Goal: Information Seeking & Learning: Find specific fact

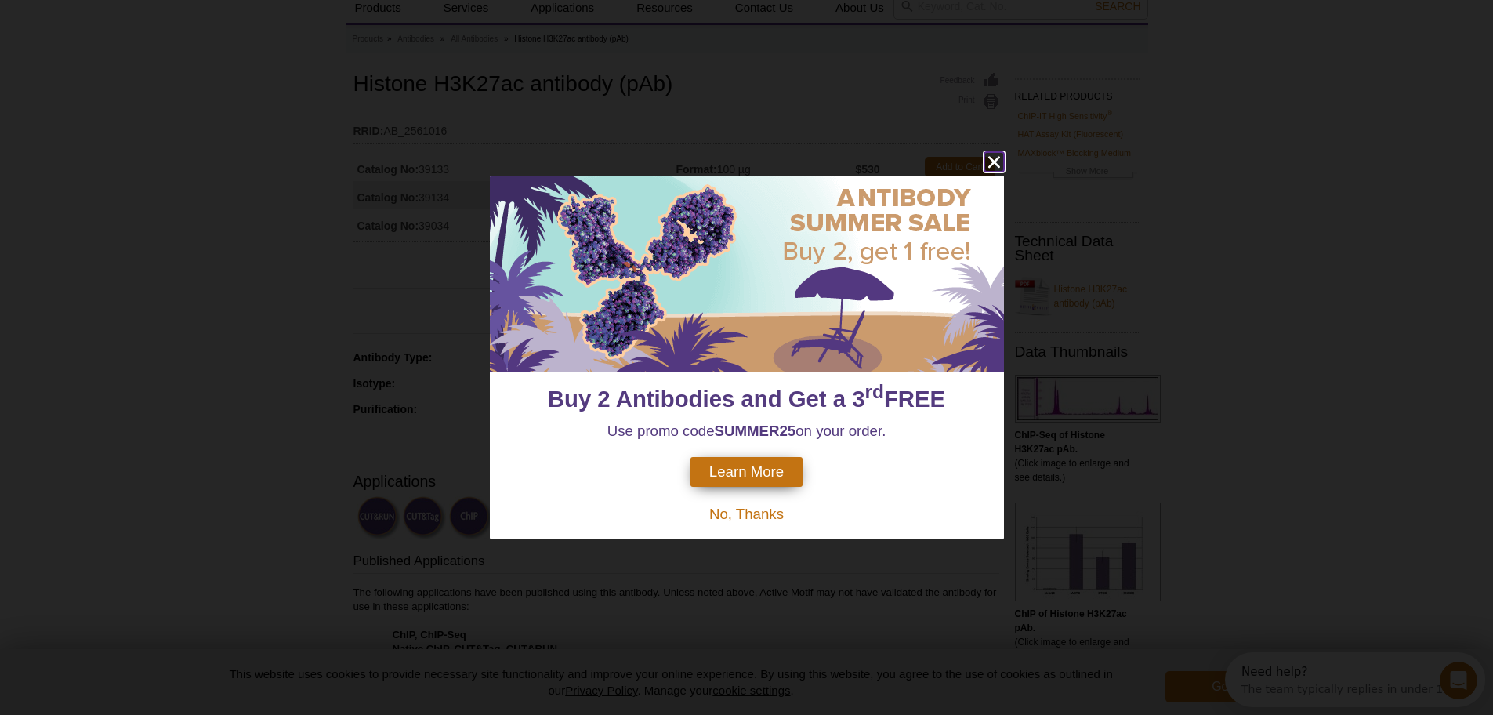
click at [997, 165] on icon "close" at bounding box center [994, 162] width 12 height 12
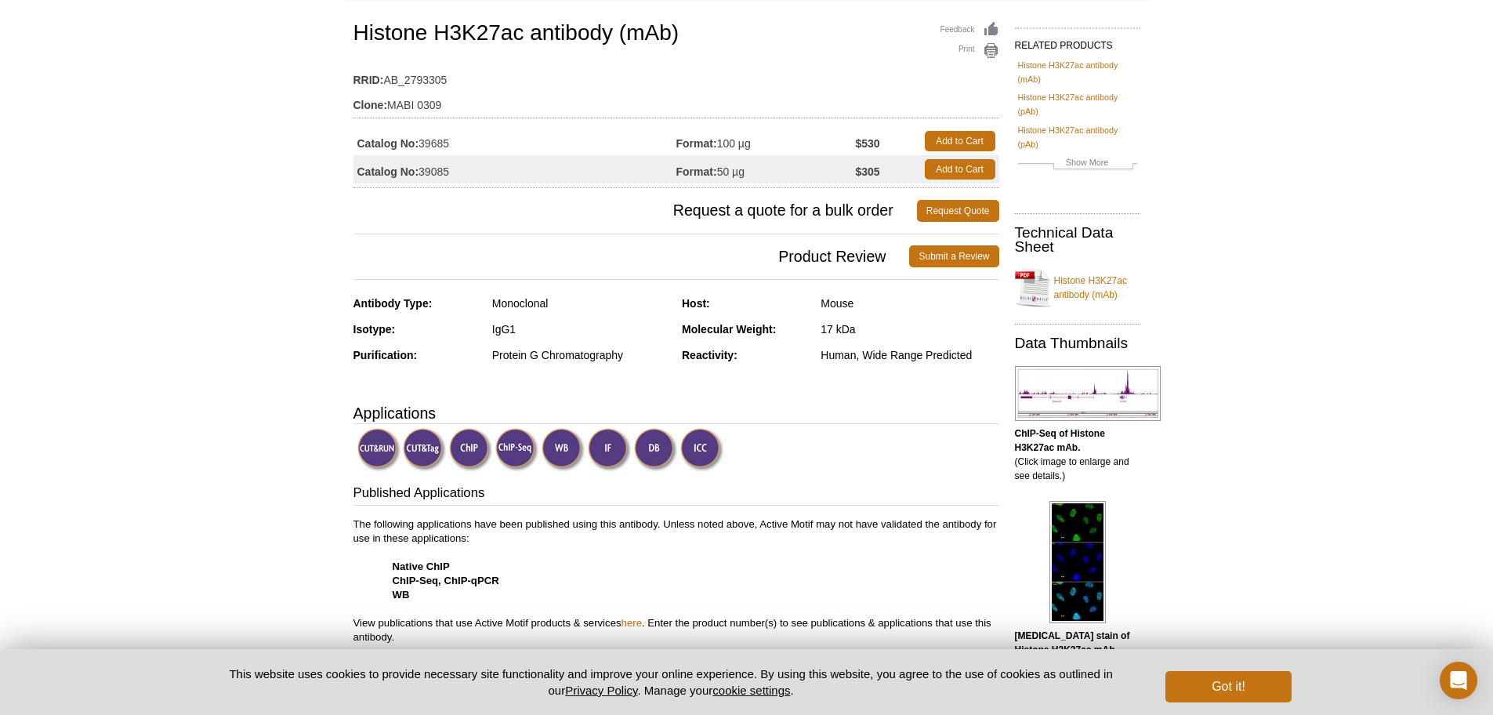
scroll to position [78, 0]
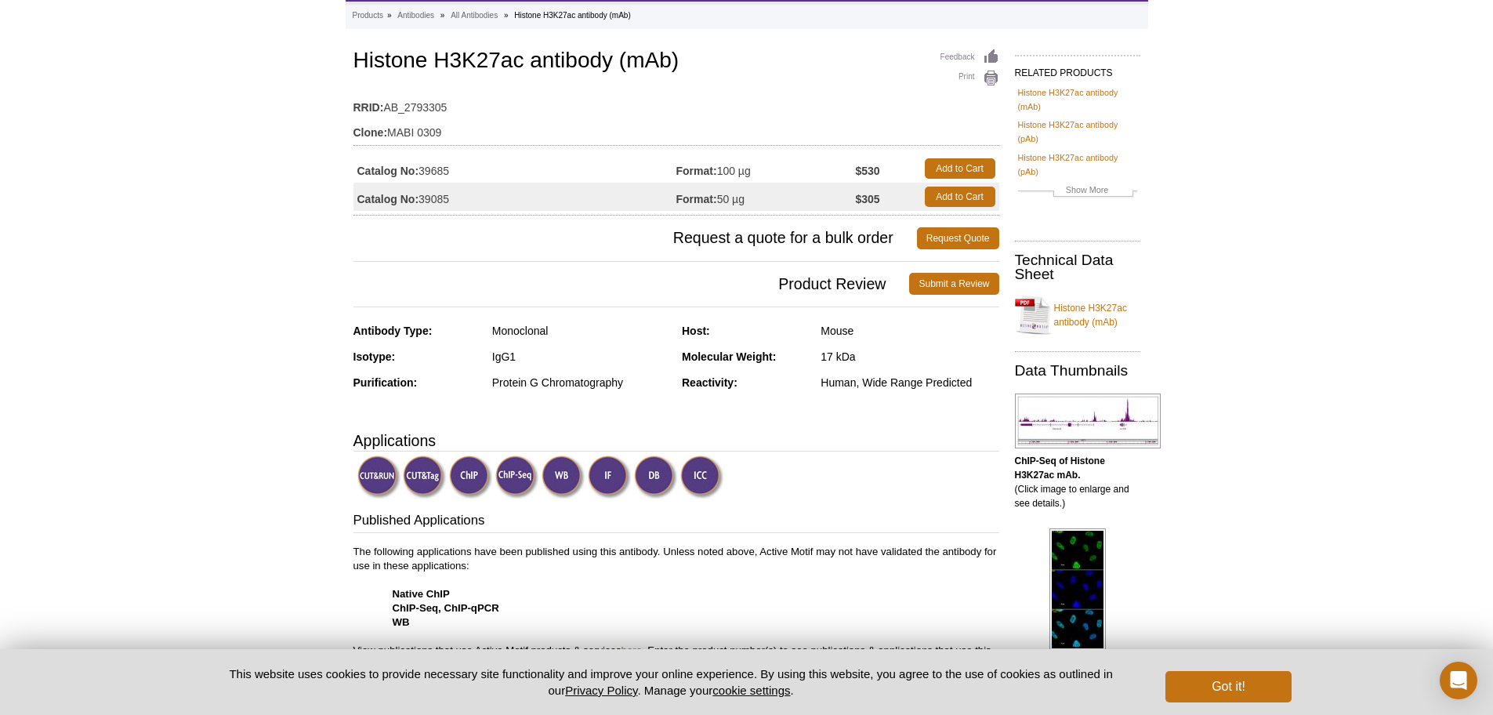
drag, startPoint x: 727, startPoint y: 170, endPoint x: 781, endPoint y: 165, distance: 54.3
click at [781, 165] on td "Format: 100 µg" at bounding box center [765, 168] width 179 height 28
click at [728, 165] on td "Format: 100 µg" at bounding box center [765, 168] width 179 height 28
drag, startPoint x: 715, startPoint y: 174, endPoint x: 756, endPoint y: 163, distance: 42.2
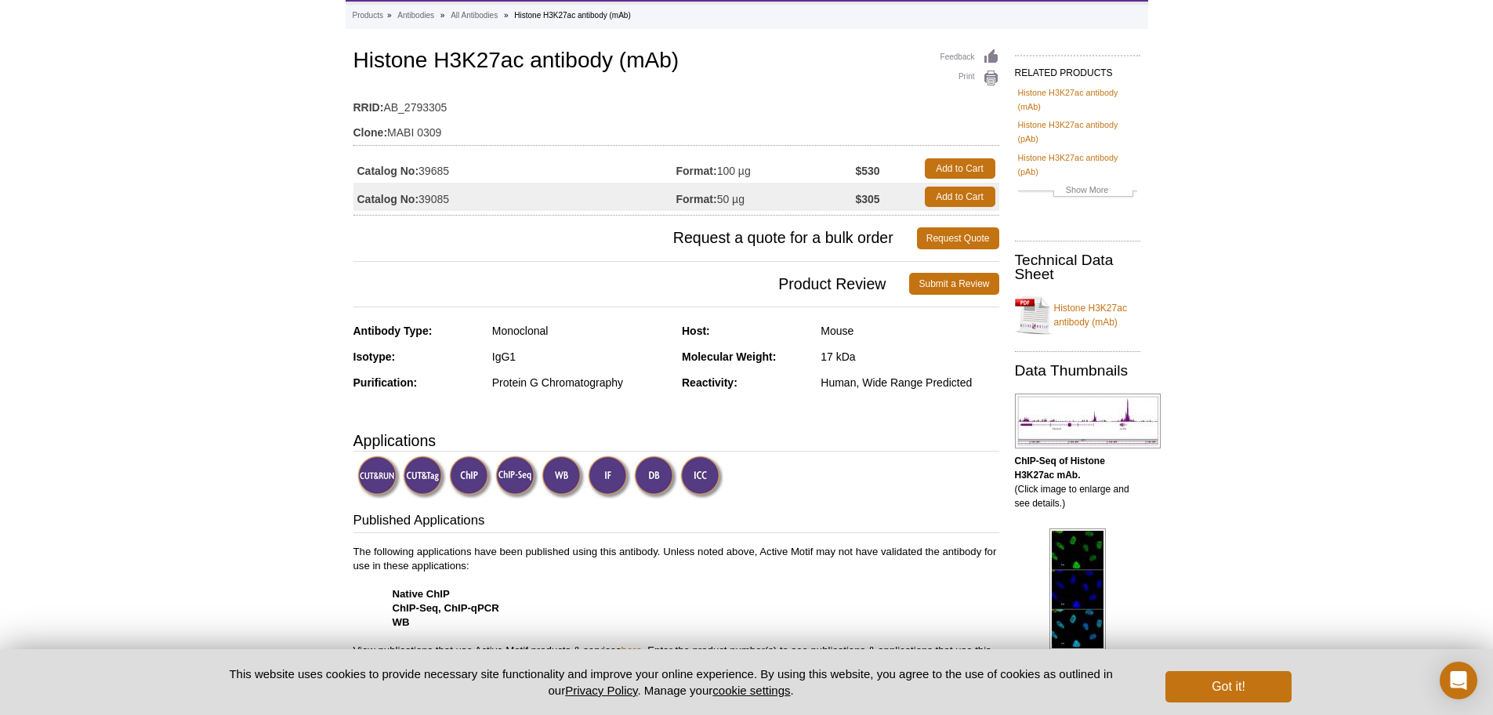
click at [756, 163] on td "Format: 100 µg" at bounding box center [765, 168] width 179 height 28
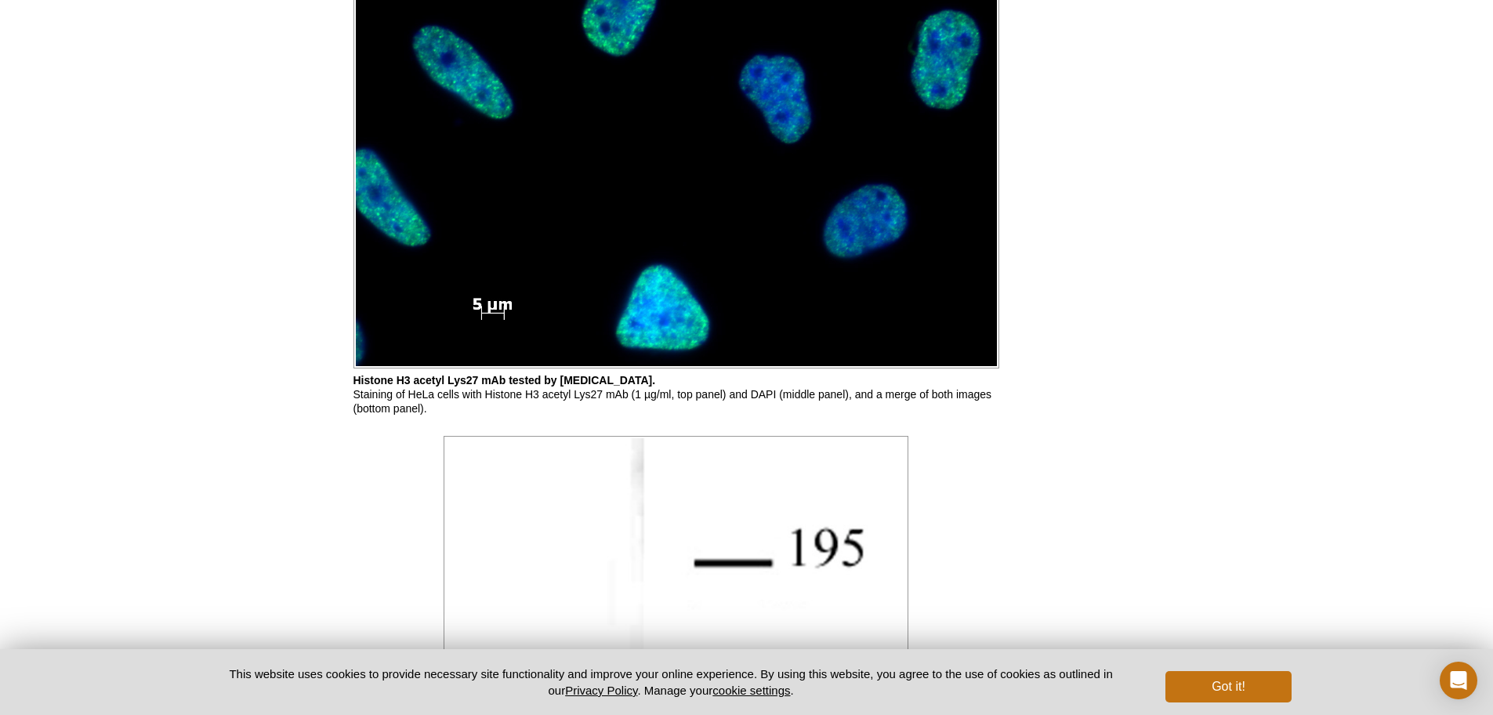
scroll to position [2508, 0]
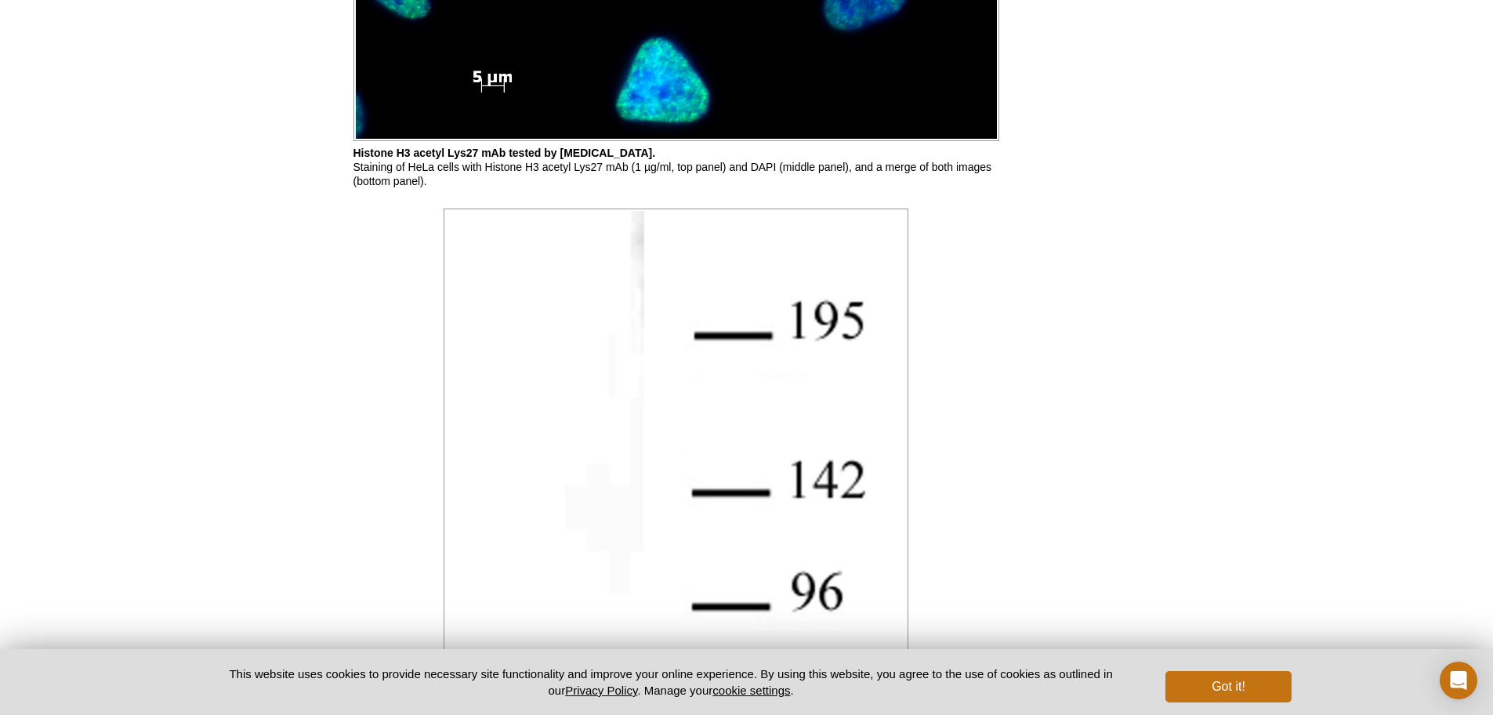
scroll to position [2430, 0]
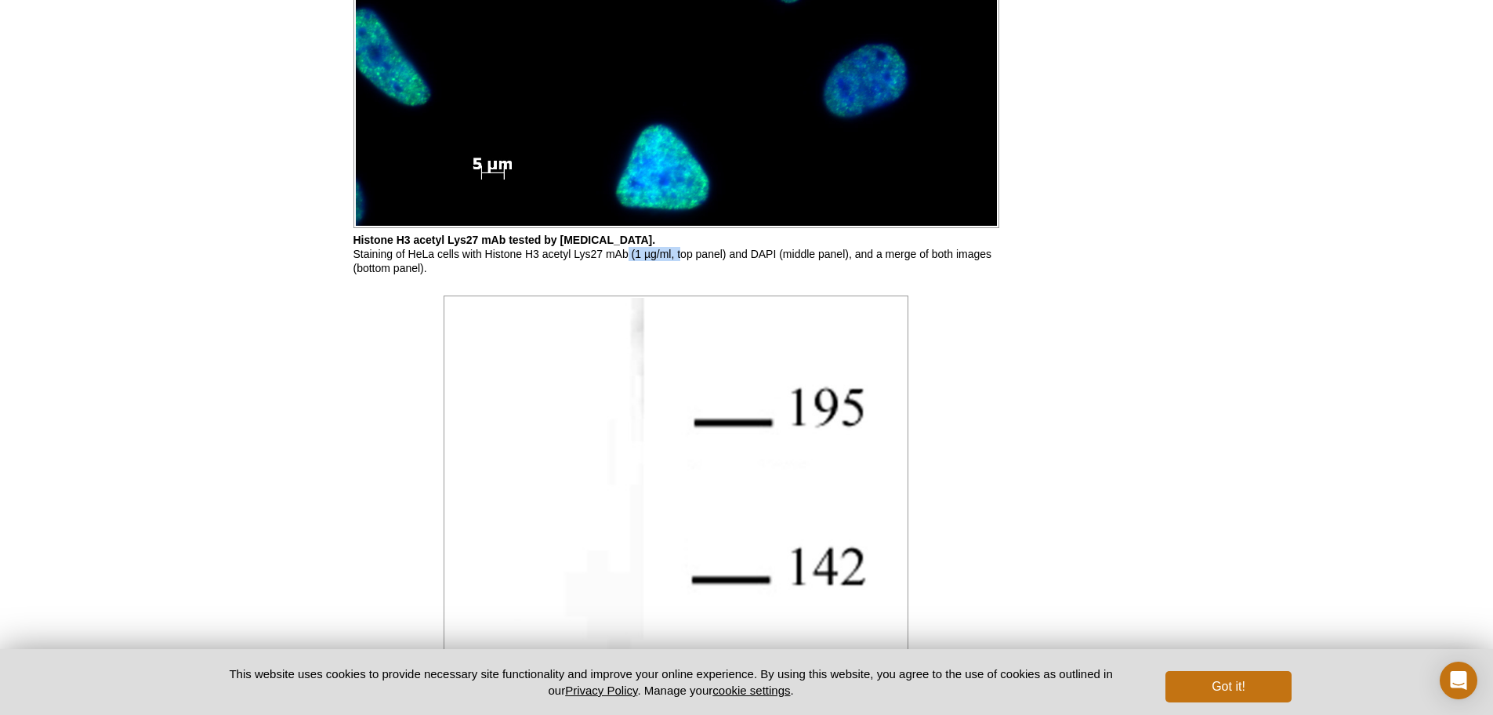
drag, startPoint x: 629, startPoint y: 258, endPoint x: 682, endPoint y: 252, distance: 52.9
click at [682, 252] on p "Histone H3 acetyl Lys27 mAb tested by immunofluorescence. Staining of HeLa cell…" at bounding box center [676, 254] width 646 height 42
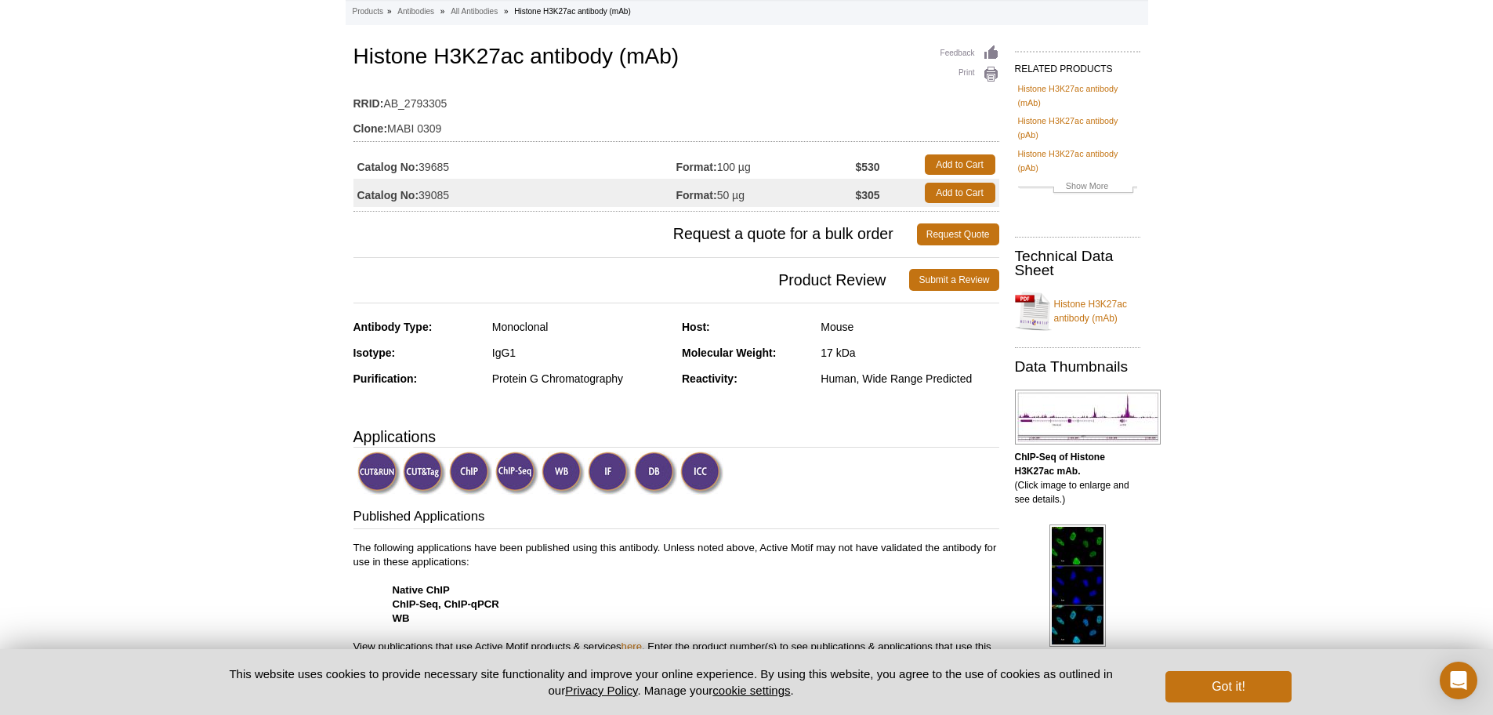
scroll to position [0, 0]
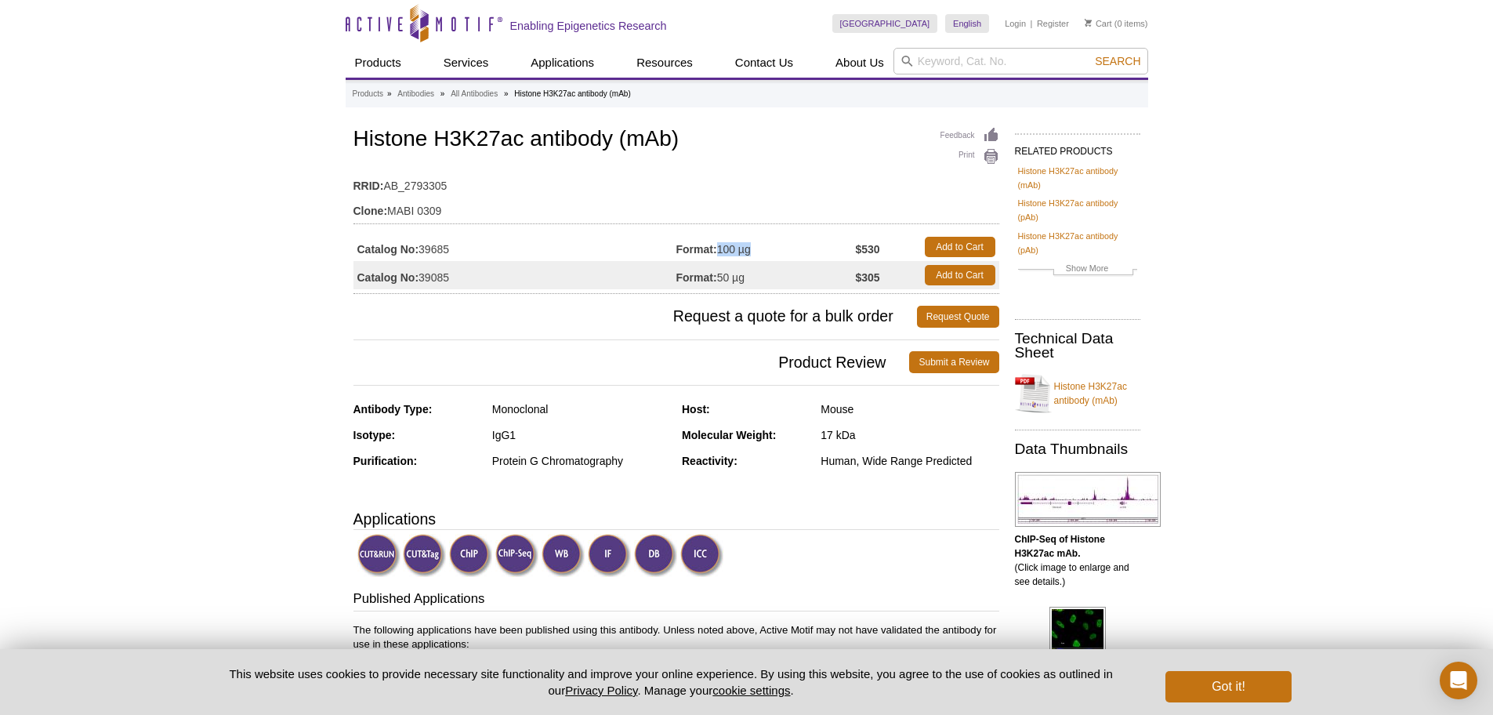
drag, startPoint x: 716, startPoint y: 250, endPoint x: 745, endPoint y: 250, distance: 29.0
click at [745, 250] on td "Format: 100 µg" at bounding box center [765, 247] width 179 height 28
drag, startPoint x: 755, startPoint y: 250, endPoint x: 719, endPoint y: 253, distance: 36.2
click at [719, 253] on td "Format: 100 µg" at bounding box center [765, 247] width 179 height 28
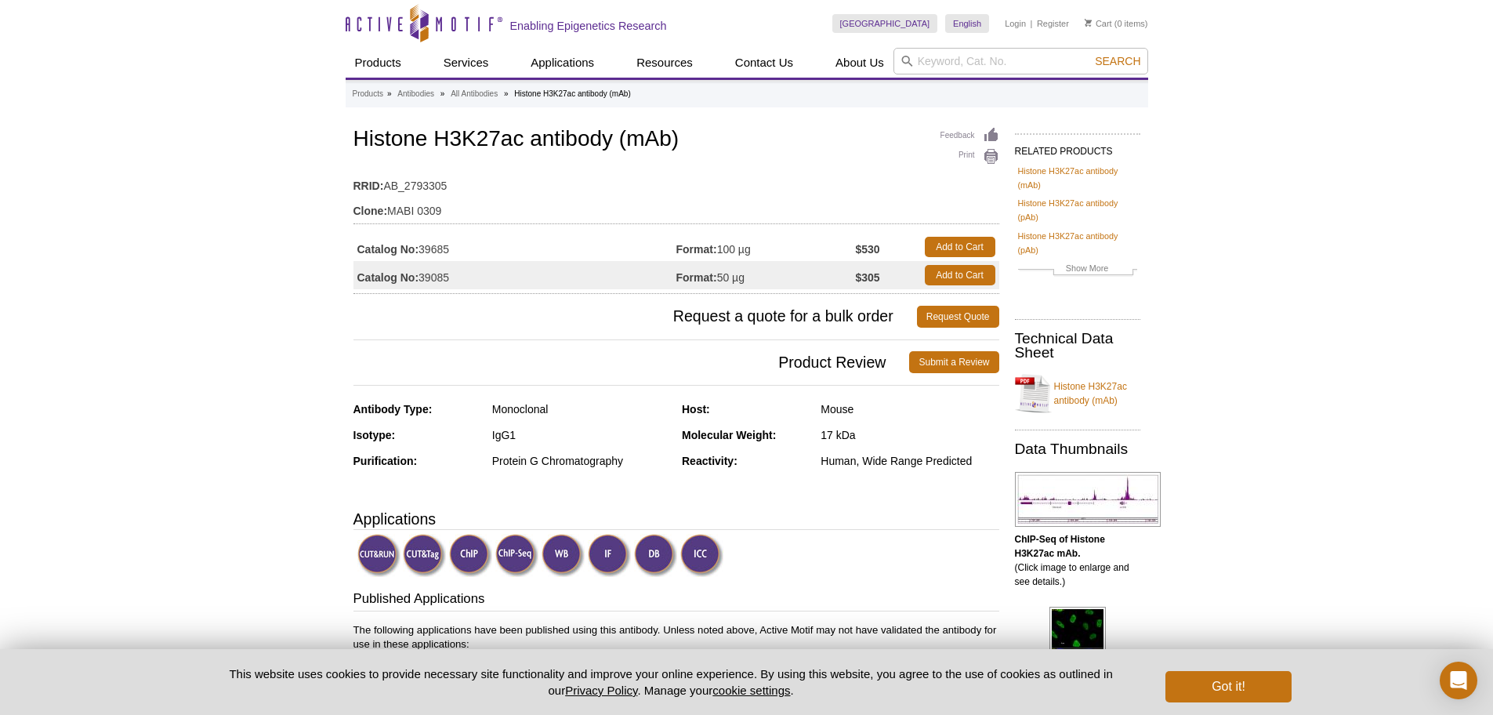
click at [767, 248] on td "Format: 100 µg" at bounding box center [765, 247] width 179 height 28
drag, startPoint x: 739, startPoint y: 357, endPoint x: 730, endPoint y: -7, distance: 364.6
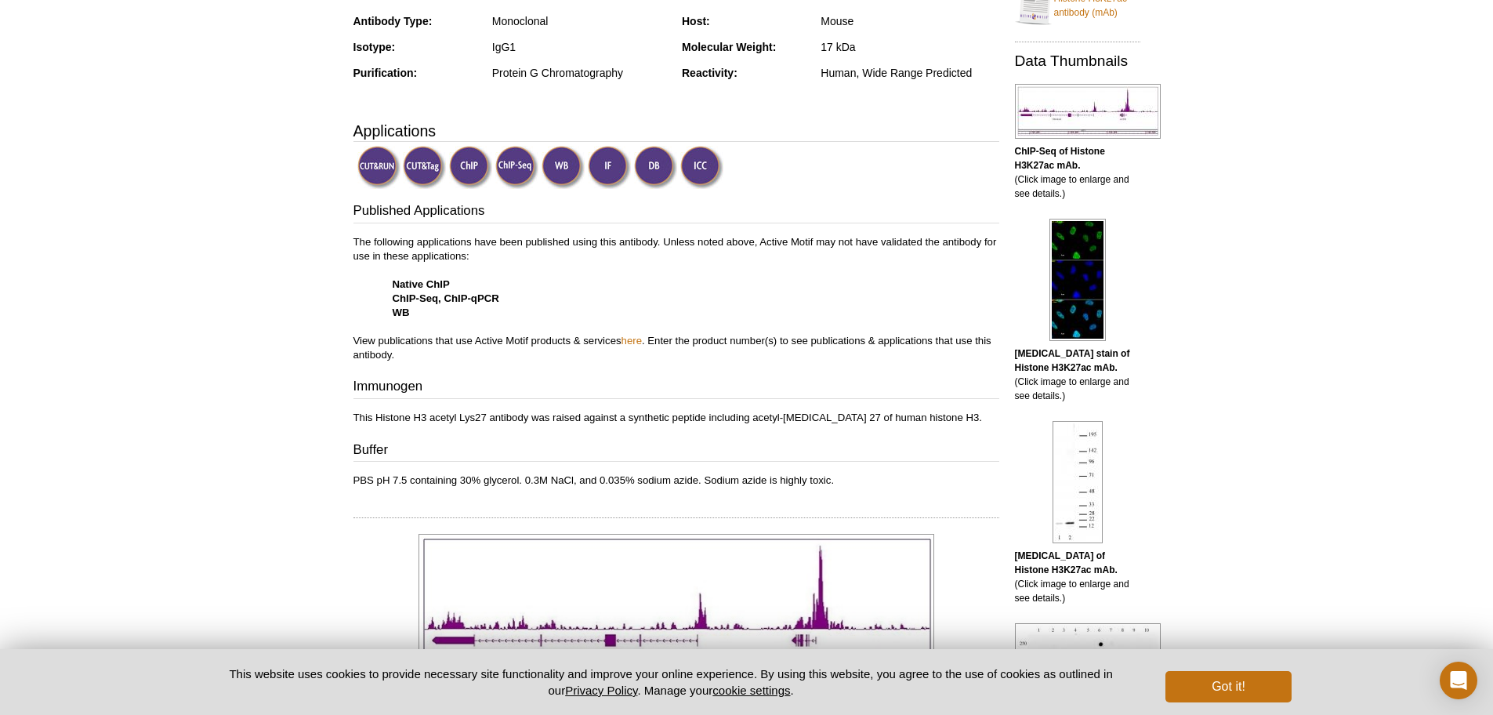
scroll to position [389, 0]
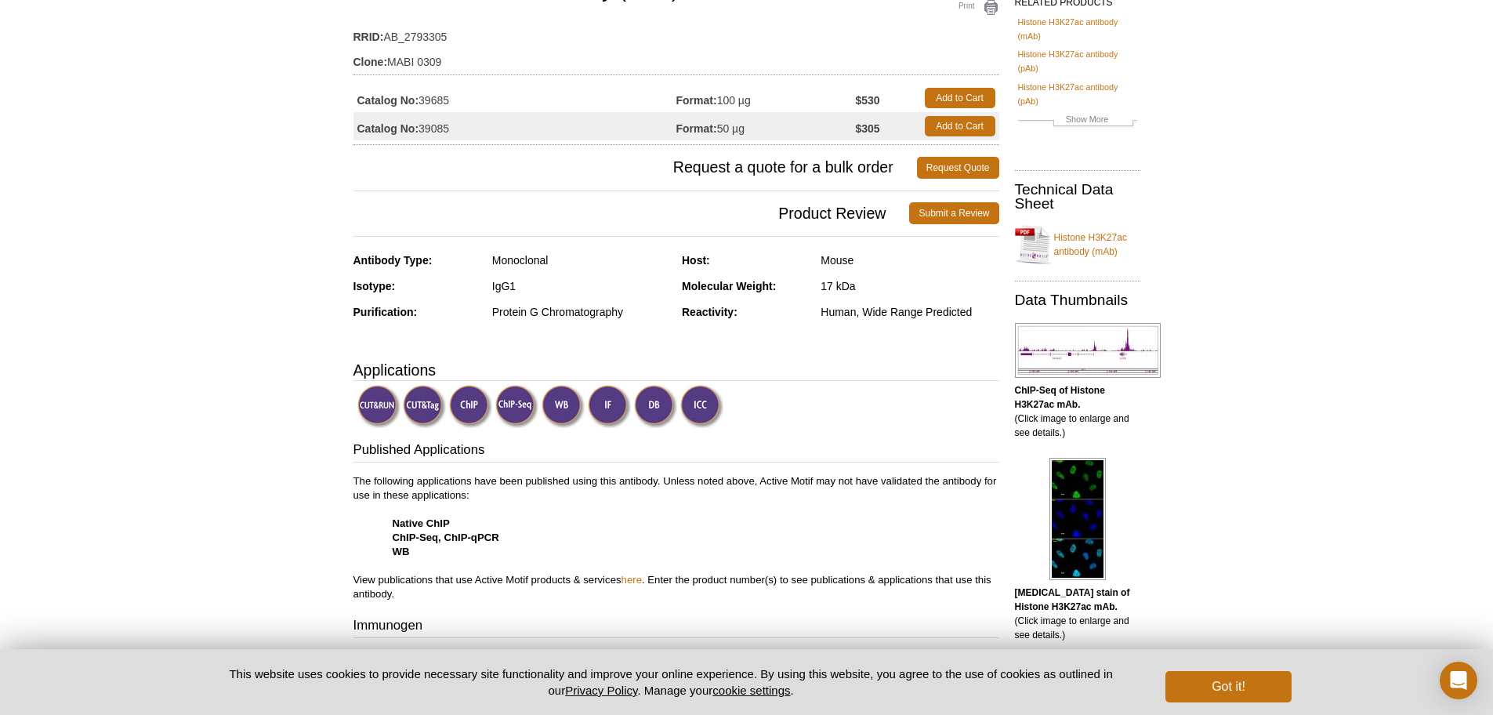
scroll to position [0, 0]
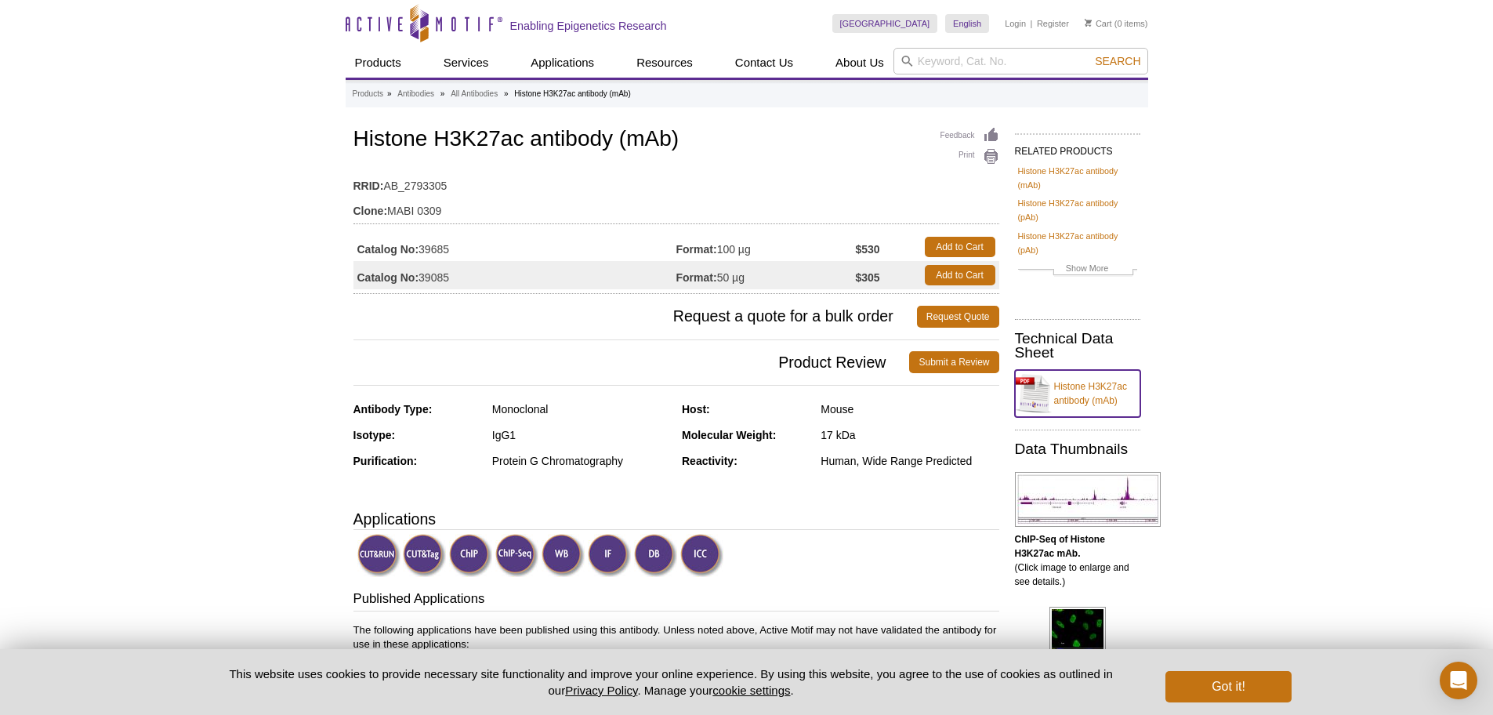
click at [1072, 392] on link "Histone H3K27ac antibody (mAb)" at bounding box center [1077, 393] width 125 height 47
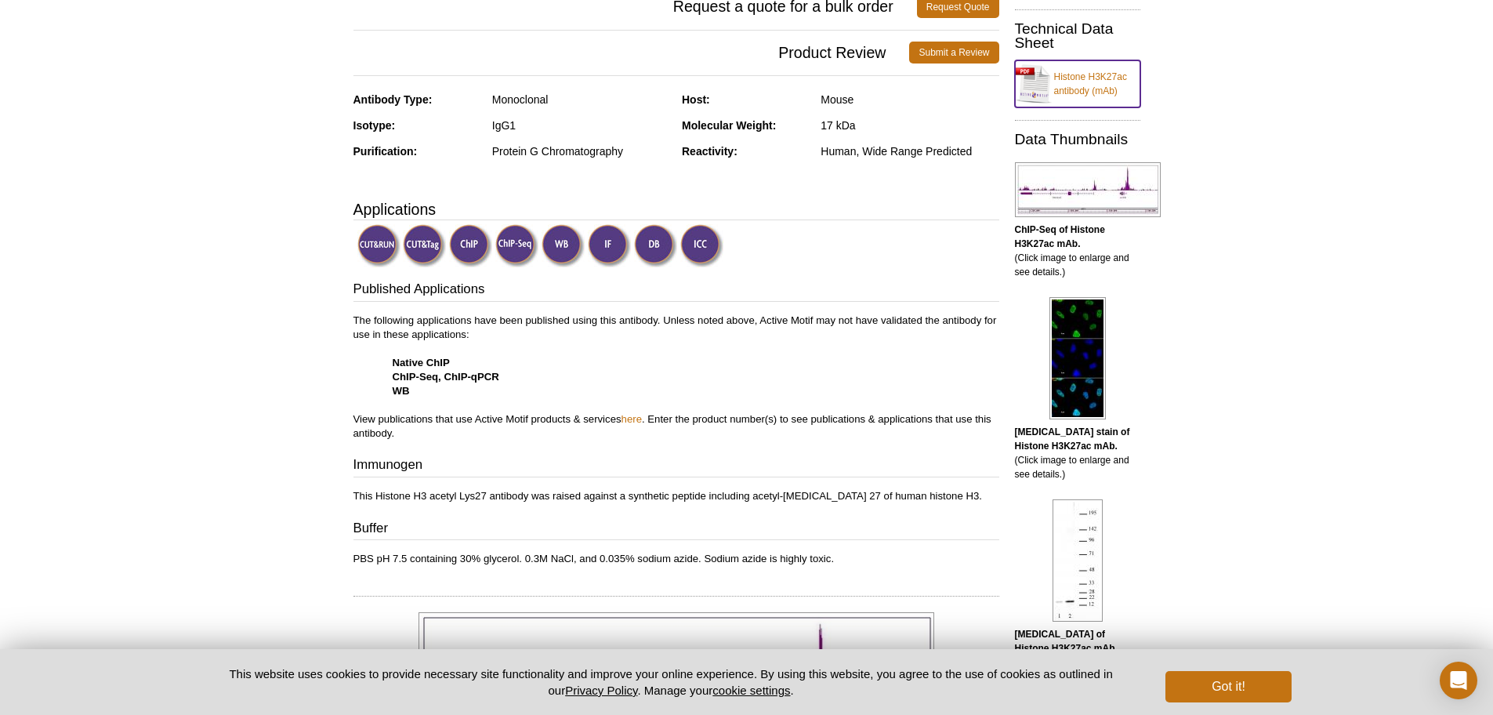
scroll to position [470, 0]
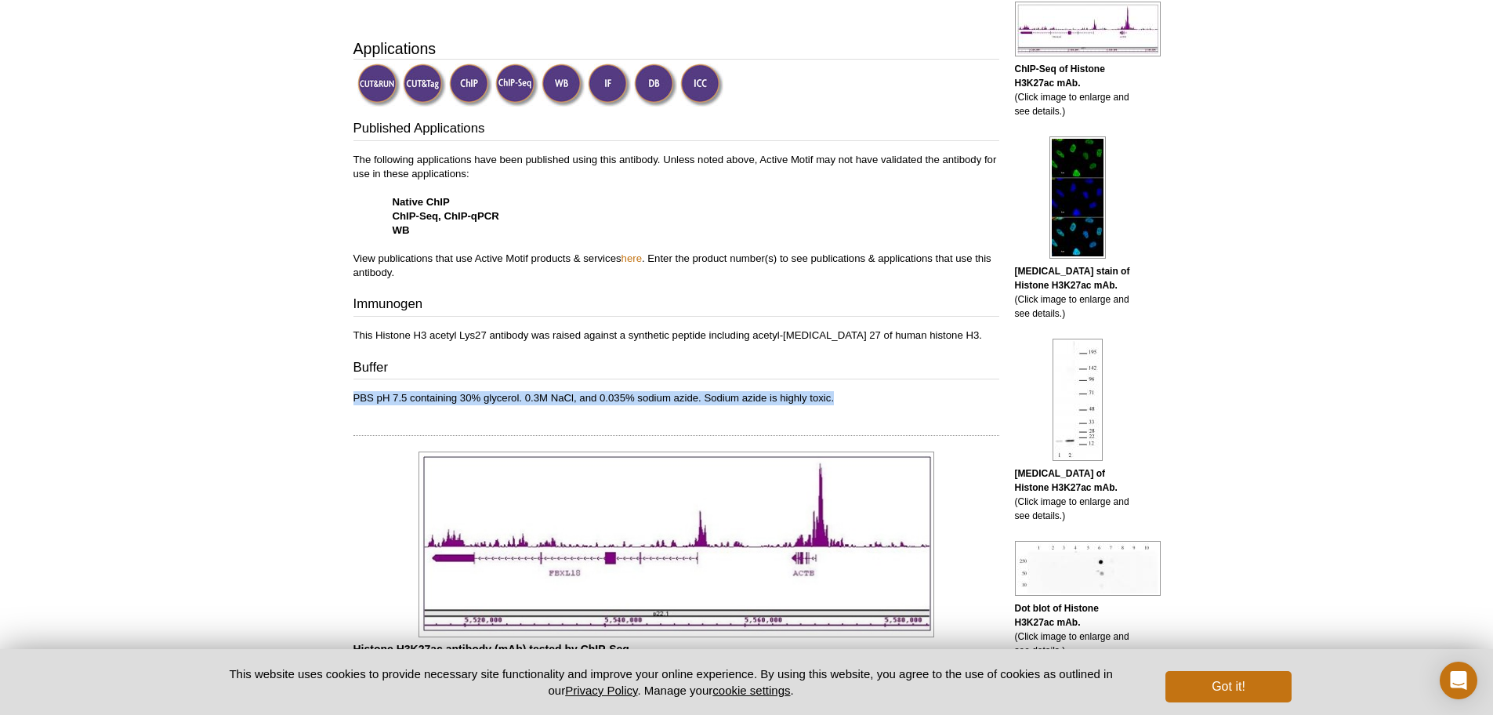
drag, startPoint x: 353, startPoint y: 401, endPoint x: 898, endPoint y: 400, distance: 545.5
click at [898, 400] on p "PBS pH 7.5 containing 30% glycerol. 0.3M NaCl, and 0.035% sodium azide. Sodium …" at bounding box center [676, 398] width 646 height 14
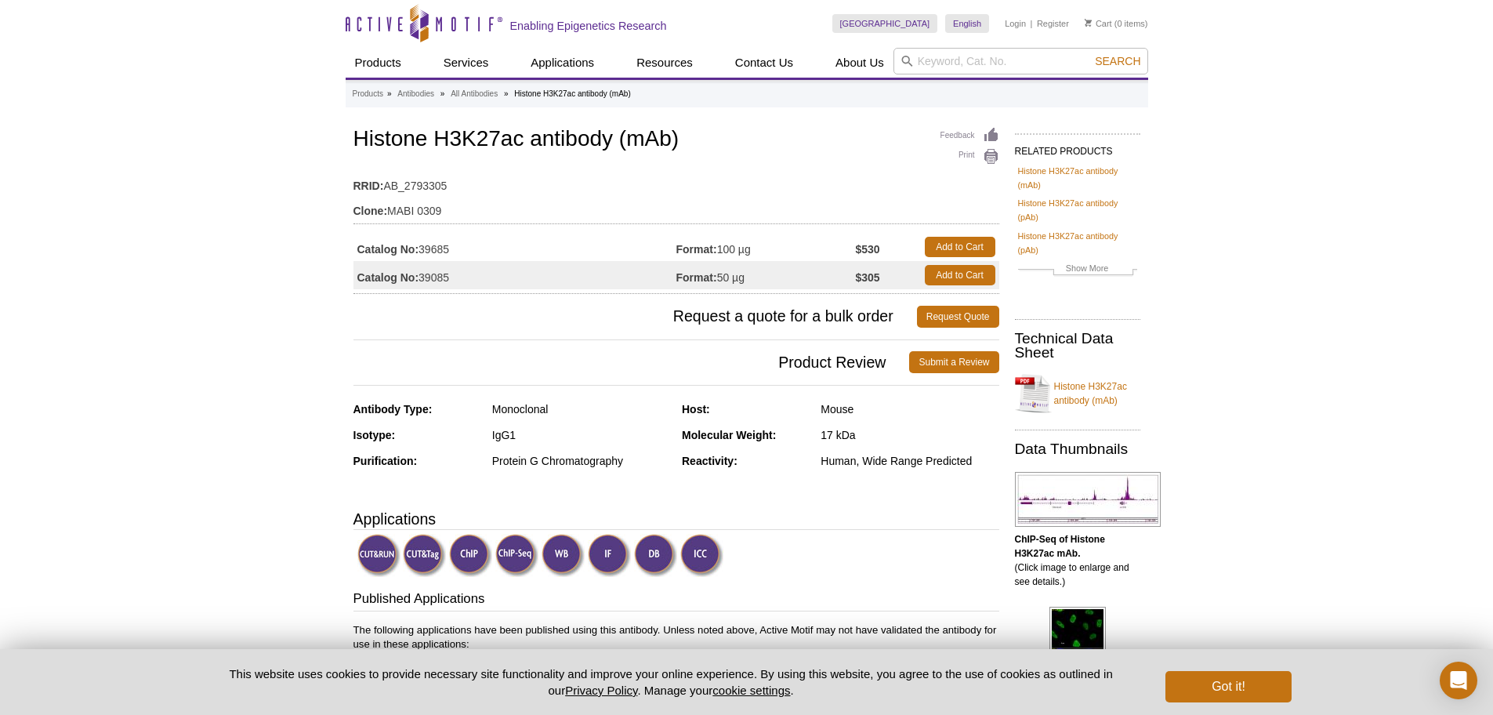
drag, startPoint x: 455, startPoint y: 247, endPoint x: 422, endPoint y: 247, distance: 32.1
click at [422, 247] on td "Catalog No: 39685" at bounding box center [514, 247] width 323 height 28
copy td "39685"
